Goal: Communication & Community: Answer question/provide support

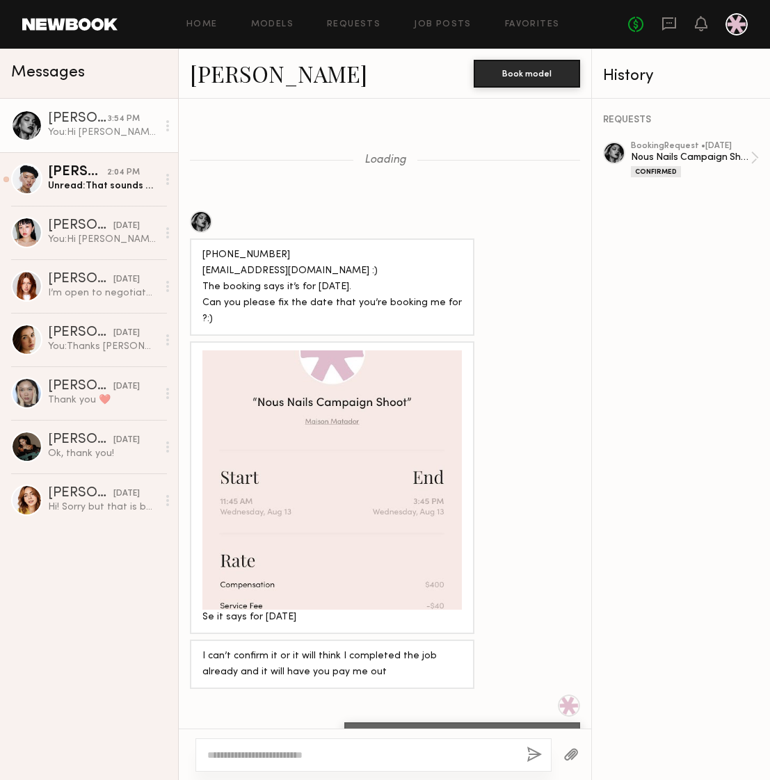
scroll to position [1996, 0]
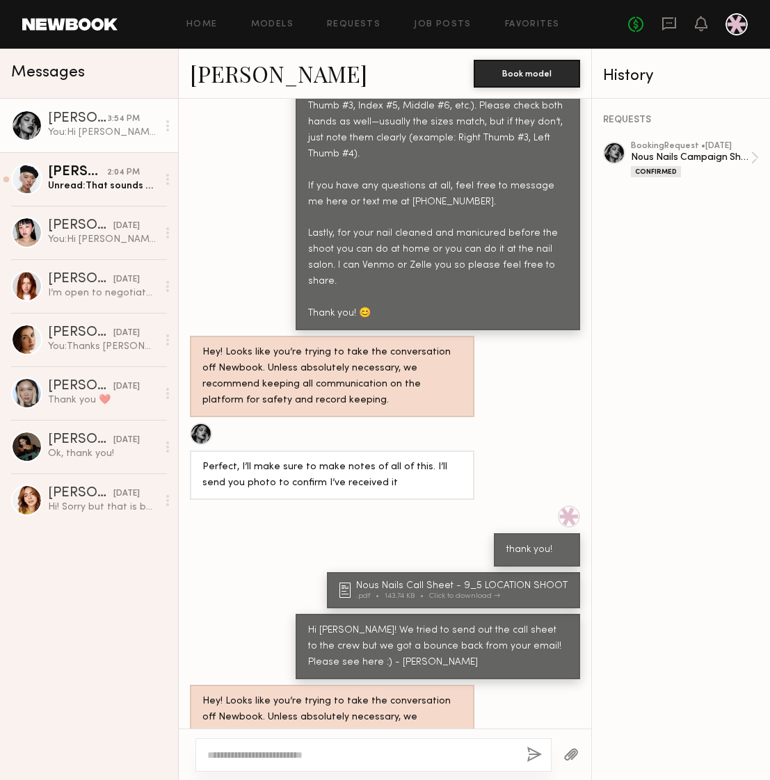
scroll to position [1592, 0]
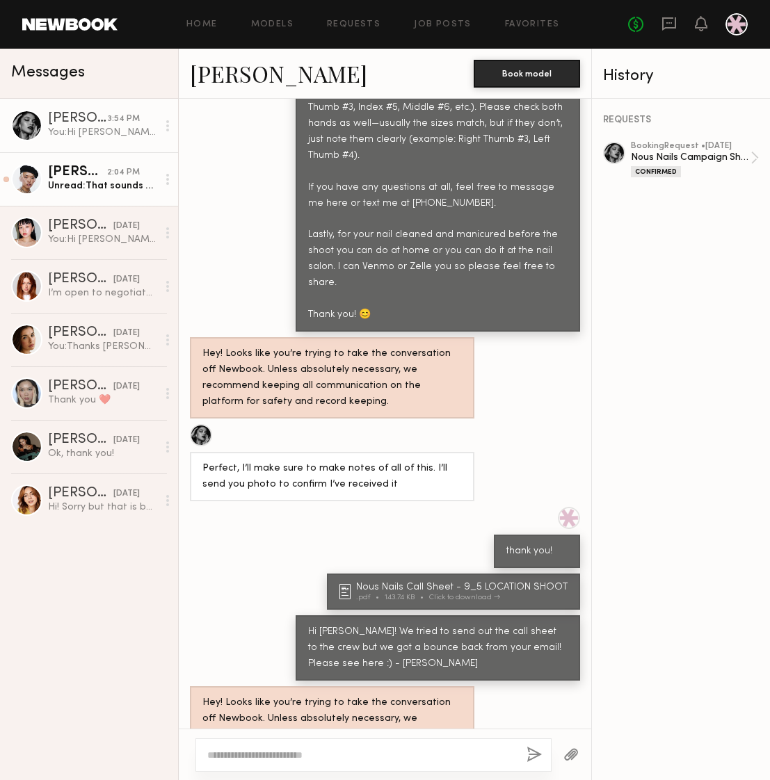
click at [91, 190] on div "Unread: That sounds perfect! I will let you know when the nail tips arrive! I r…" at bounding box center [102, 185] width 109 height 13
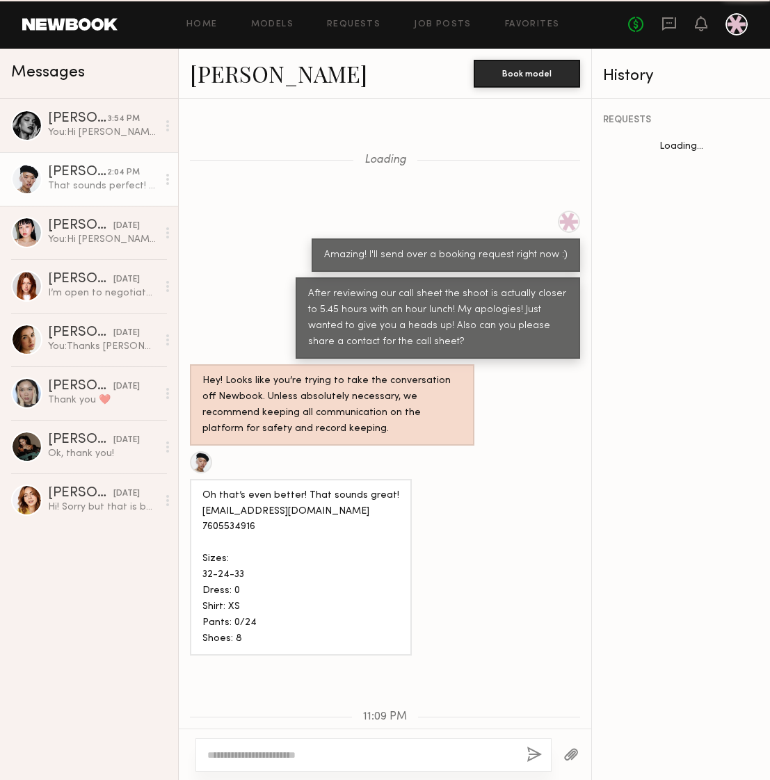
scroll to position [1688, 0]
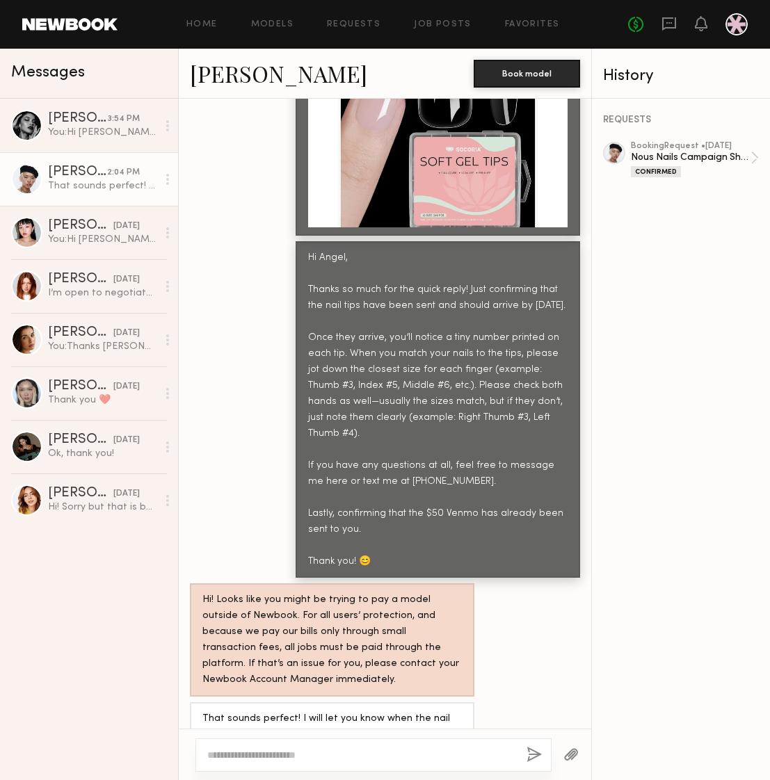
click at [369, 739] on div at bounding box center [373, 755] width 356 height 33
click at [422, 753] on textarea at bounding box center [361, 755] width 308 height 14
click at [81, 122] on div "[PERSON_NAME]" at bounding box center [78, 119] width 60 height 14
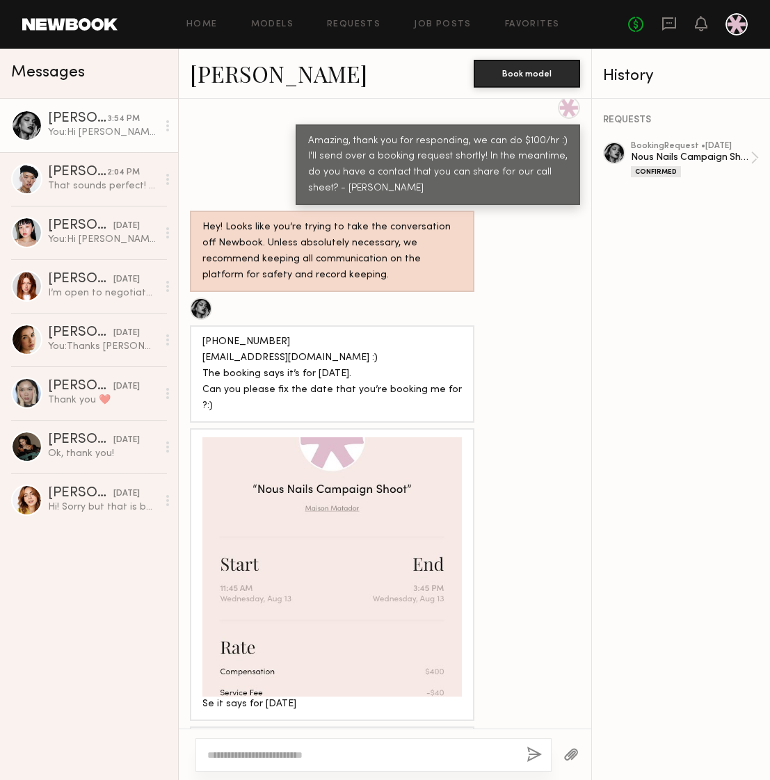
scroll to position [1052, 0]
drag, startPoint x: 293, startPoint y: 315, endPoint x: 204, endPoint y: 313, distance: 89.1
click at [204, 335] on div "[PHONE_NUMBER] [EMAIL_ADDRESS][DOMAIN_NAME] :) The booking says it’s for [DATE]…" at bounding box center [331, 375] width 259 height 80
copy div "[EMAIL_ADDRESS][DOMAIN_NAME]"
click at [644, 468] on div "REQUESTS booking Request • [DATE] Nous Nails Campaign Shoot Confirmed" at bounding box center [681, 440] width 178 height 682
